Goal: Book appointment/travel/reservation

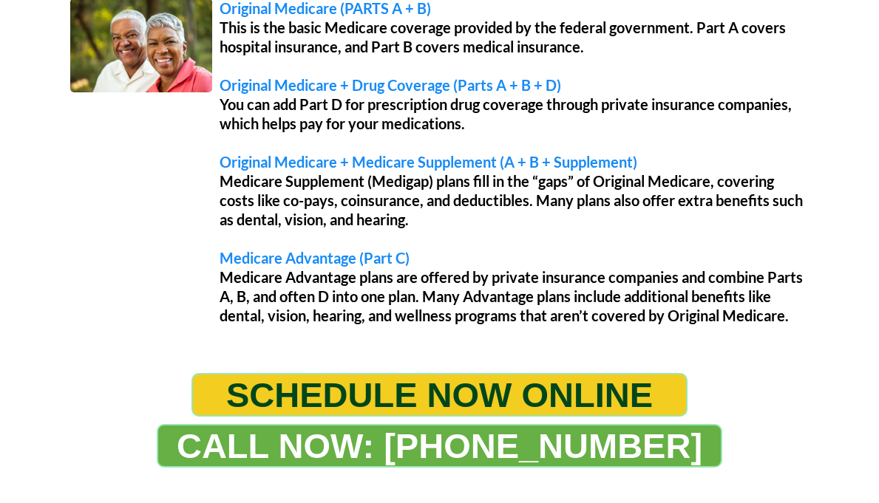
scroll to position [1200, 0]
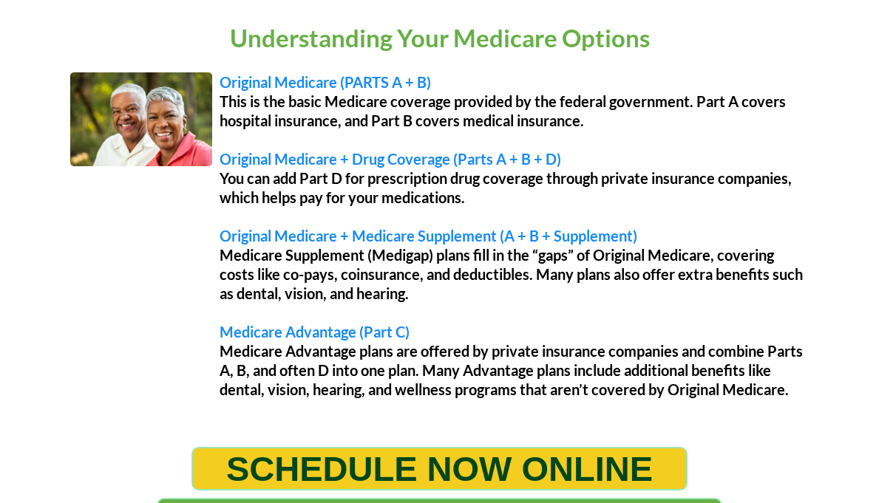
click at [392, 473] on span "SCHEDULE NOW ONLINE" at bounding box center [439, 469] width 426 height 41
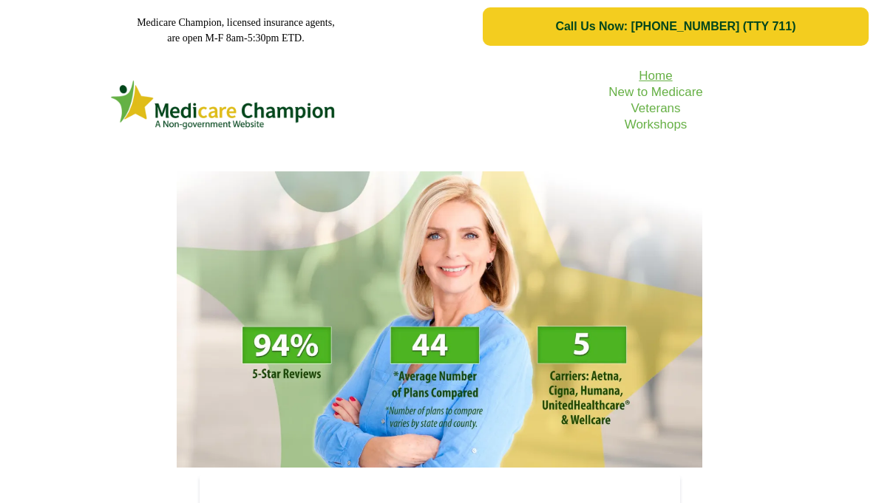
click at [652, 78] on link "Home" at bounding box center [654, 76] width 33 height 14
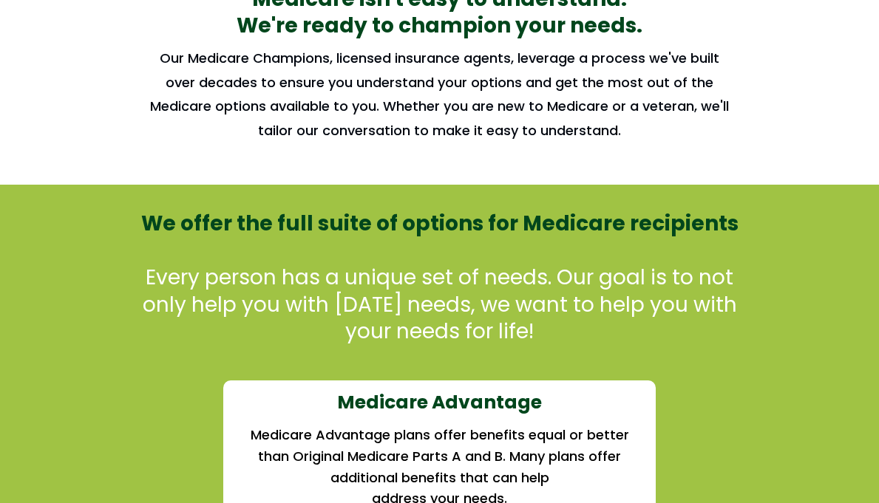
scroll to position [1096, 0]
